Goal: Task Accomplishment & Management: Use online tool/utility

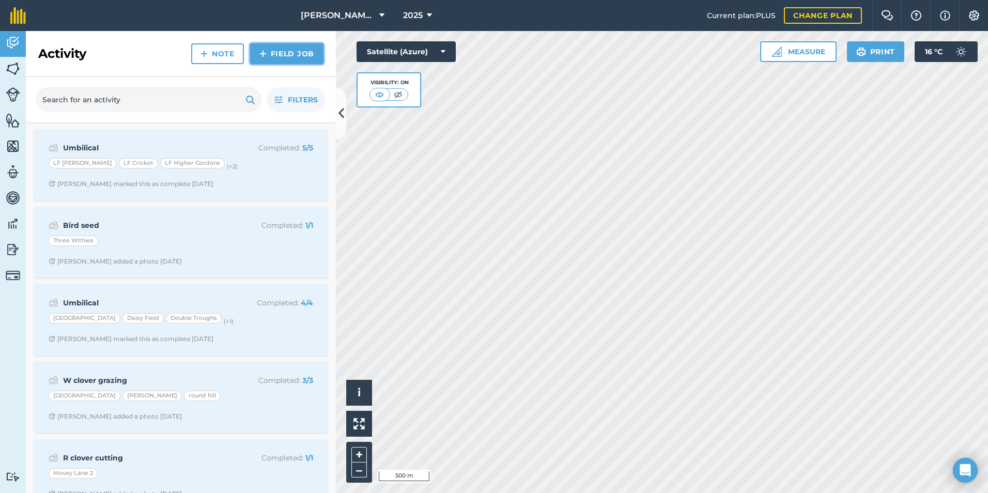
click at [261, 57] on img at bounding box center [262, 54] width 7 height 12
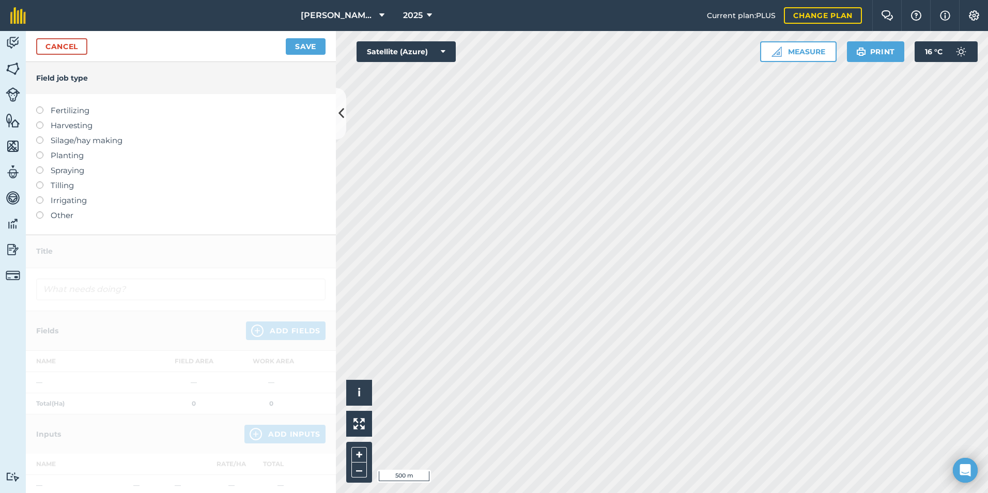
click at [83, 128] on label "Harvesting" at bounding box center [180, 125] width 289 height 12
type input "Harvesting"
